Goal: Navigation & Orientation: Go to known website

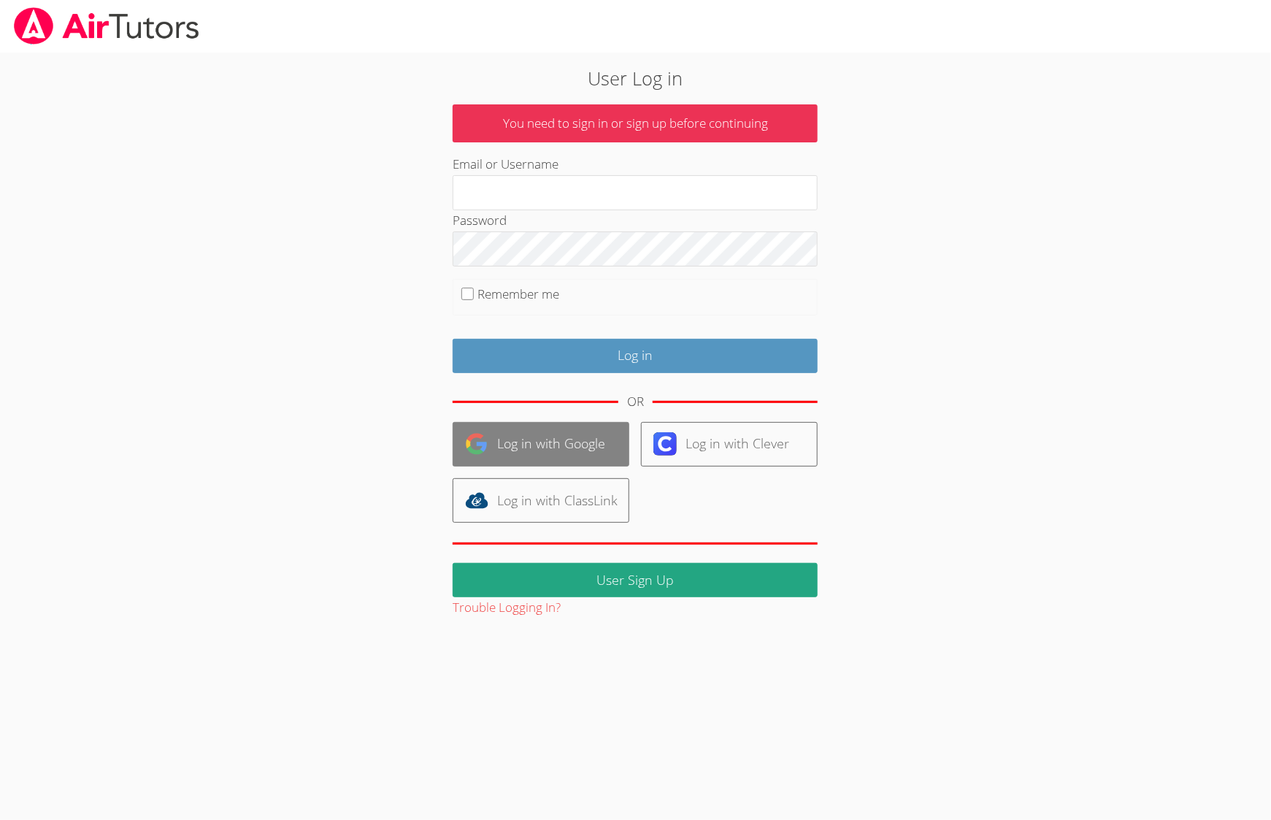
click at [557, 441] on link "Log in with Google" at bounding box center [541, 444] width 177 height 45
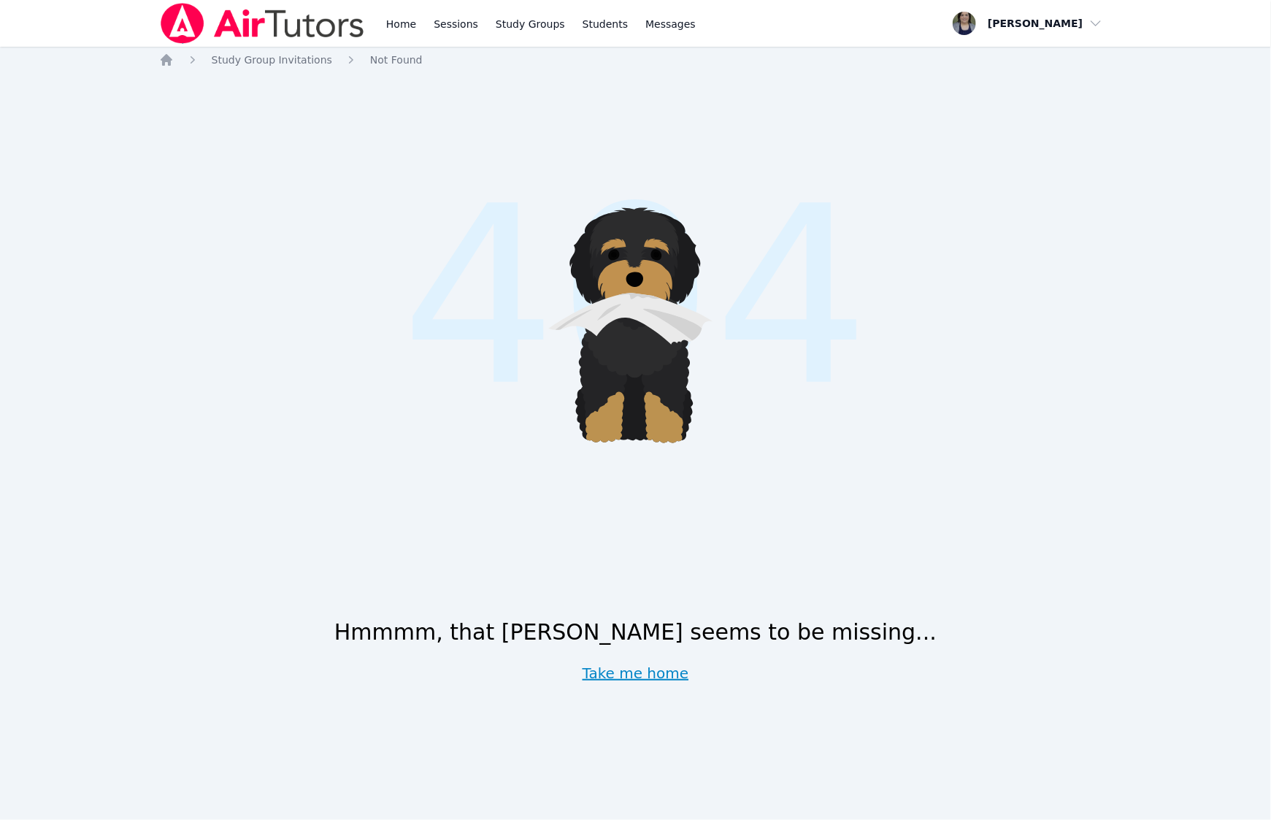
click at [647, 668] on link "Take me home" at bounding box center [636, 673] width 107 height 20
